Goal: Information Seeking & Learning: Learn about a topic

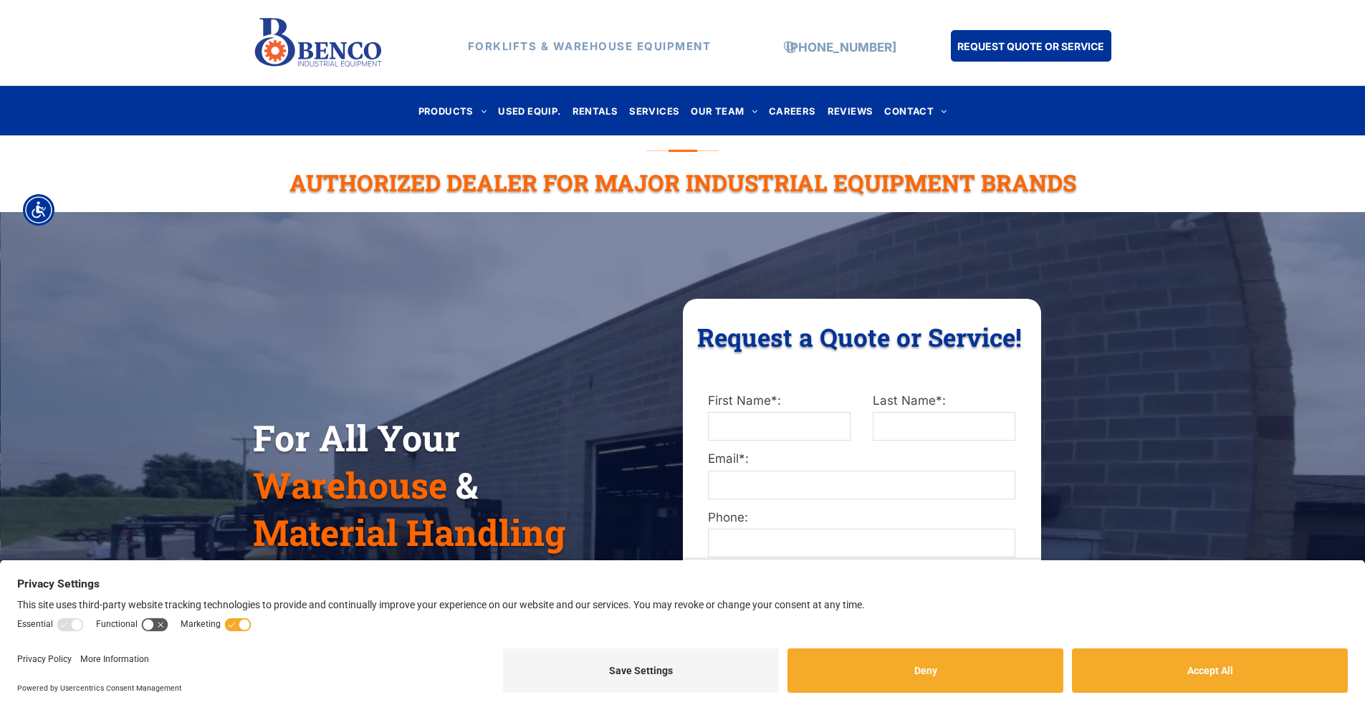
click at [478, 138] on span "FORKLIFTS" at bounding box center [462, 131] width 57 height 15
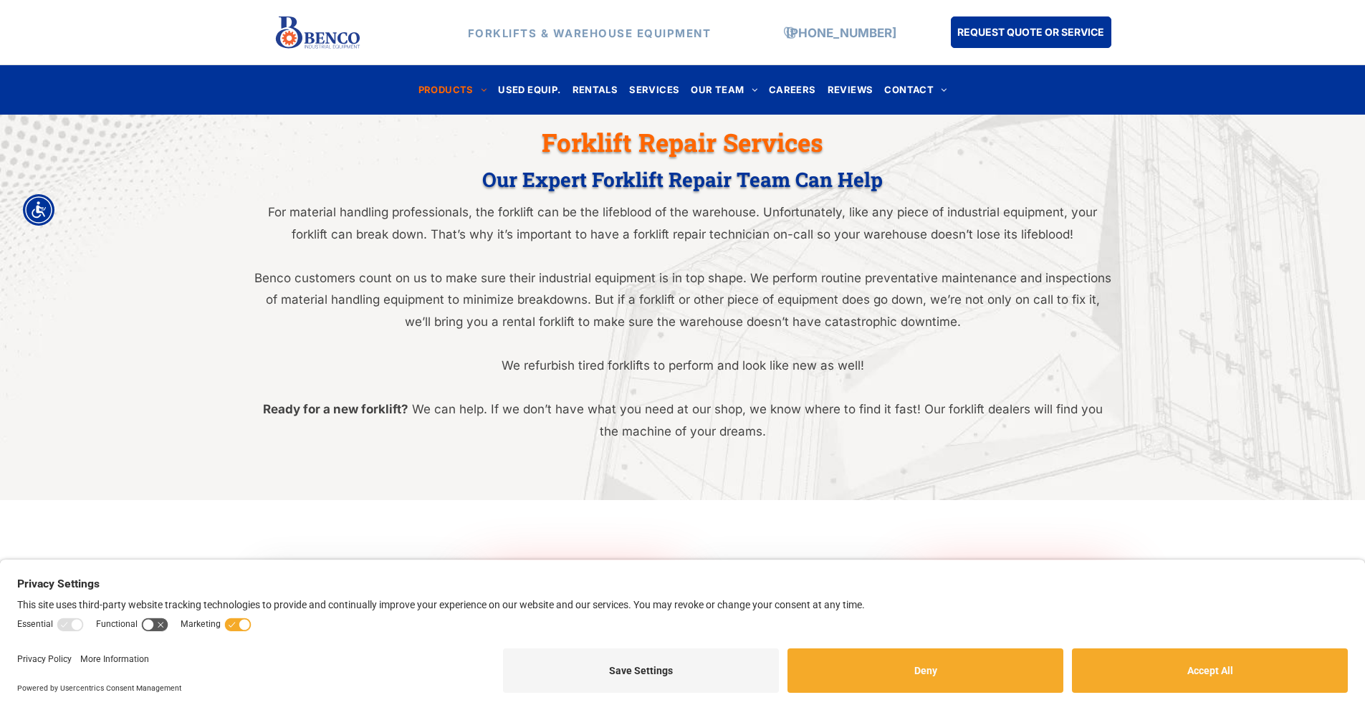
scroll to position [734, 0]
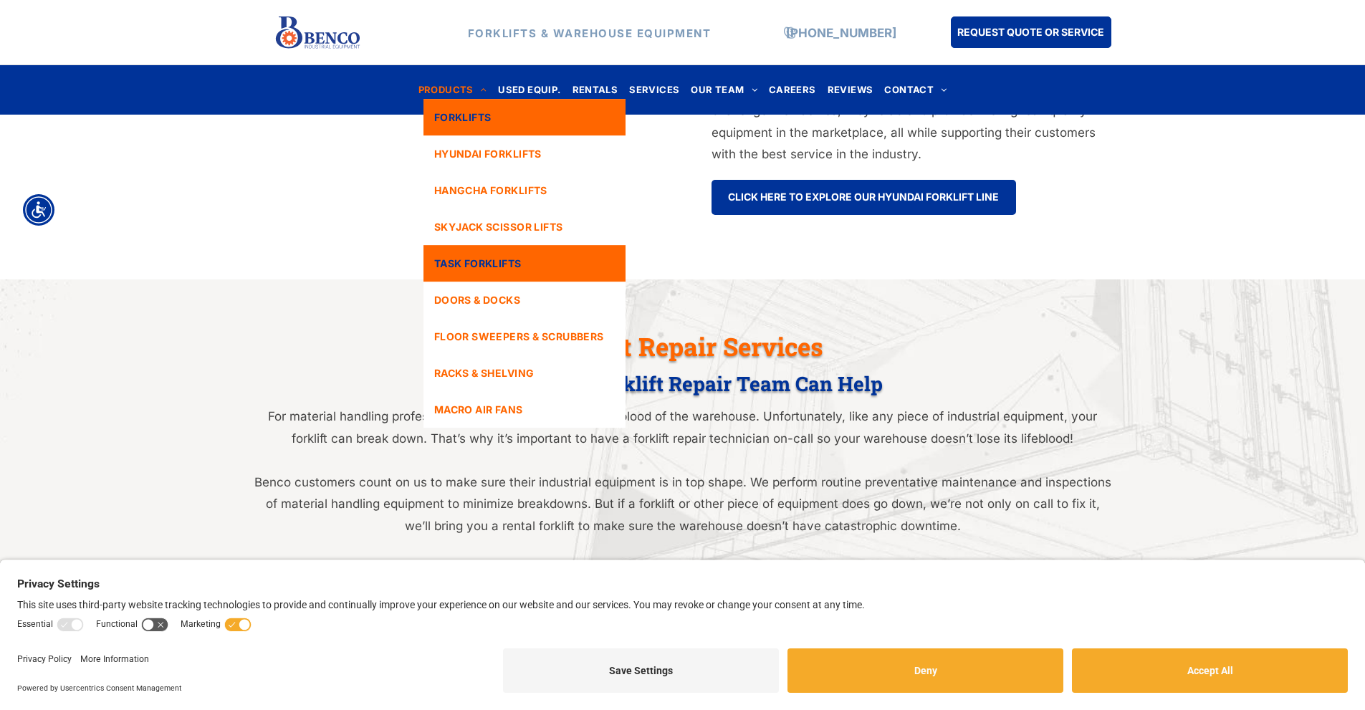
click at [488, 256] on span "TASK FORKLIFTS" at bounding box center [477, 263] width 87 height 15
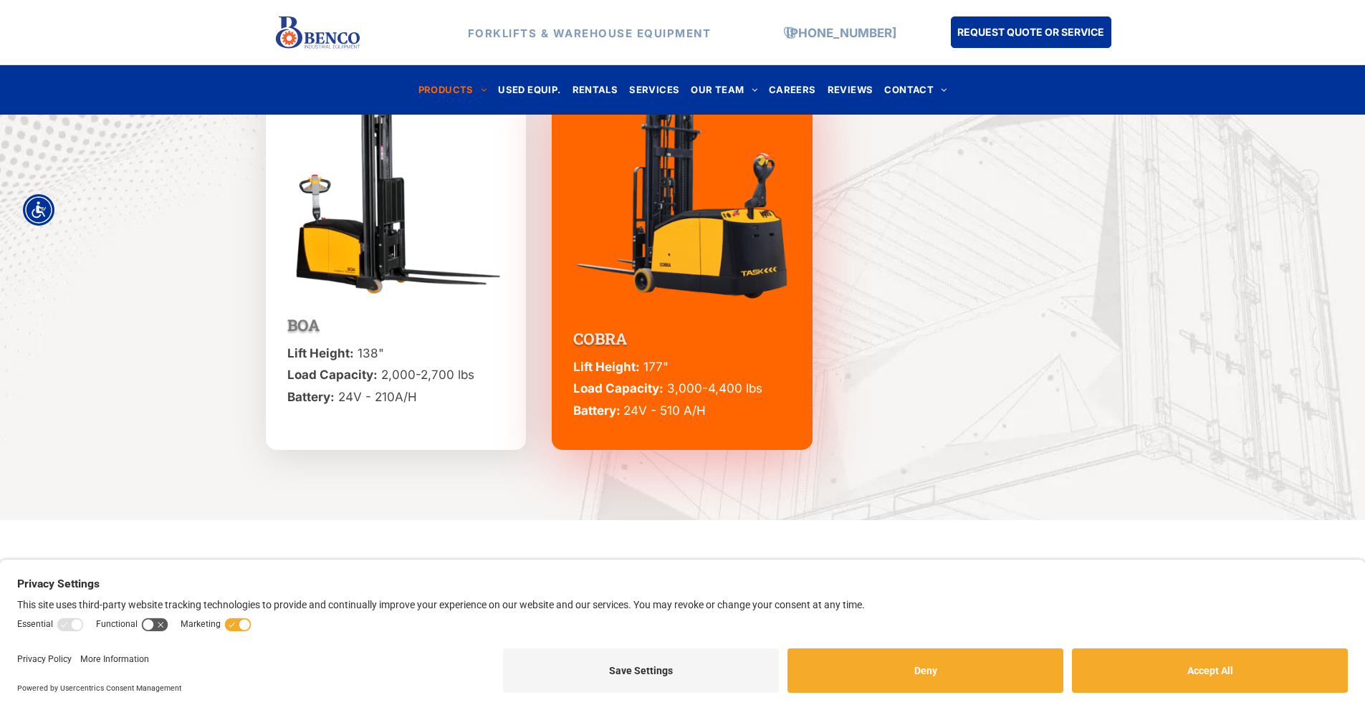
scroll to position [860, 0]
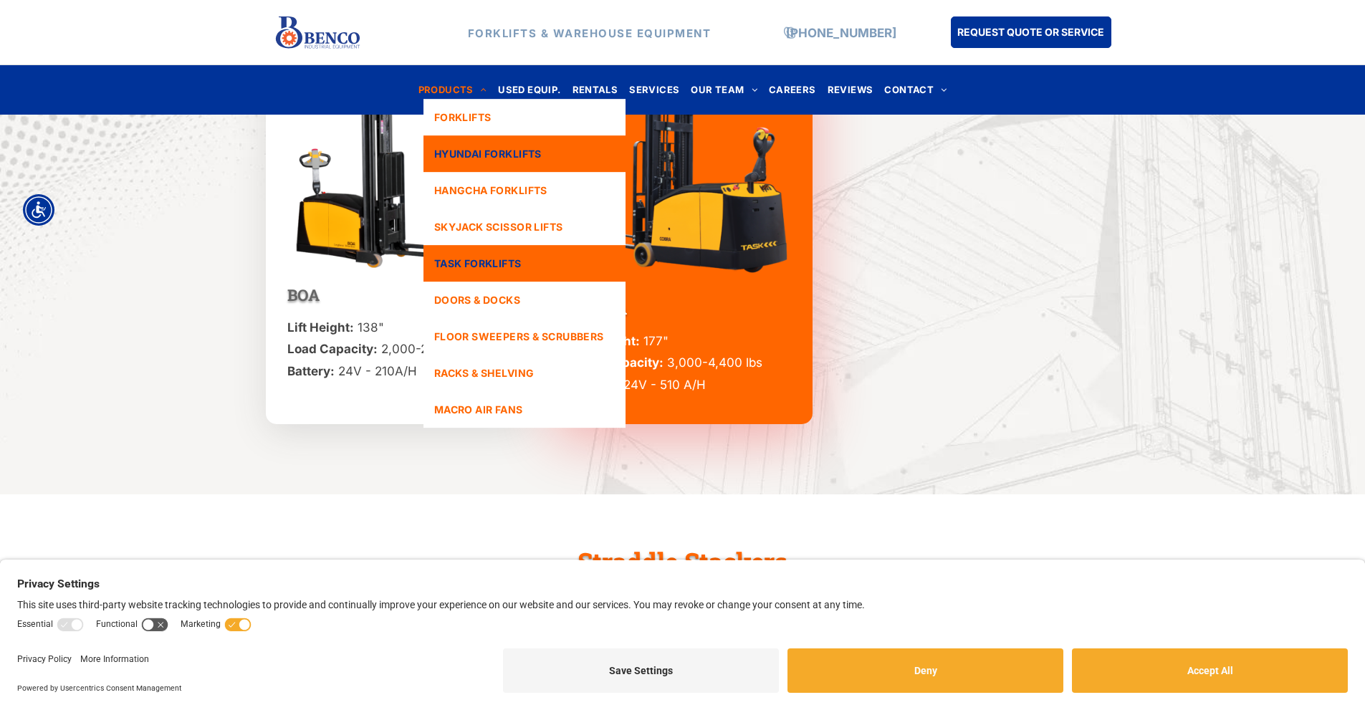
click at [482, 150] on span "HYUNDAI FORKLIFTS" at bounding box center [487, 153] width 107 height 15
